Goal: Go to known website: Access a specific website the user already knows

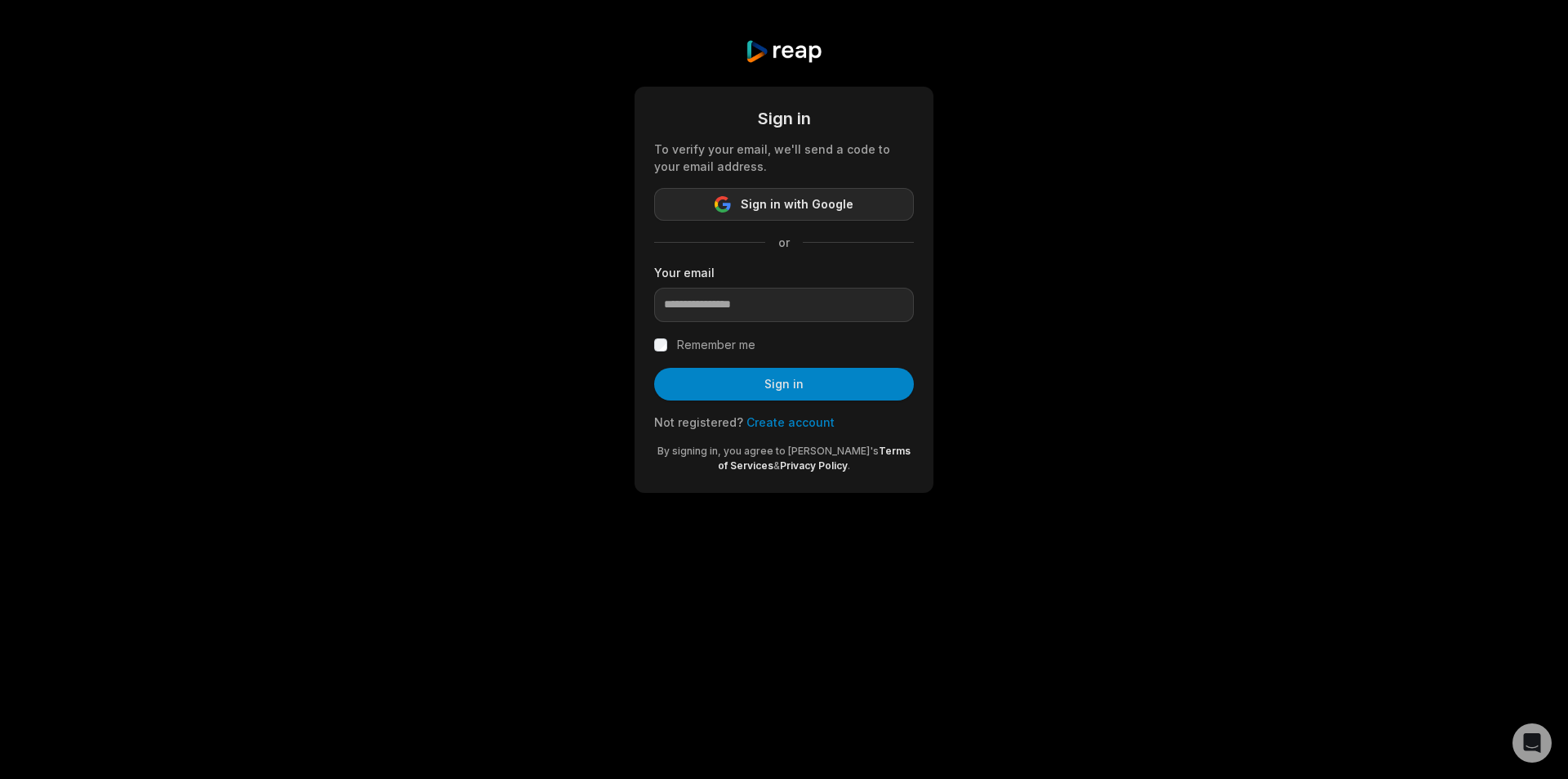
click at [772, 201] on span "Sign in with Google" at bounding box center [797, 205] width 113 height 20
